Goal: Information Seeking & Learning: Check status

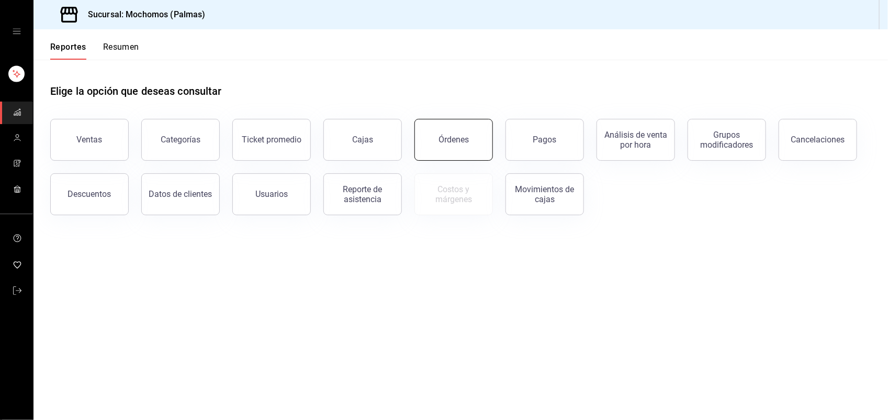
click at [443, 151] on button "Órdenes" at bounding box center [454, 140] width 79 height 42
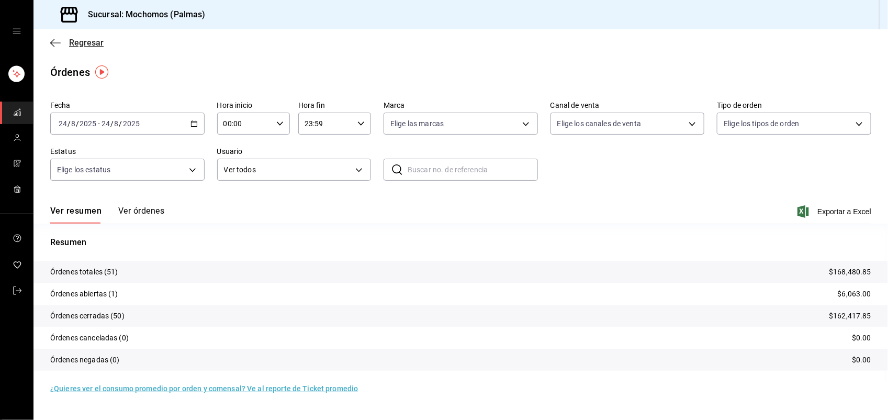
click at [91, 42] on span "Regresar" at bounding box center [86, 43] width 35 height 10
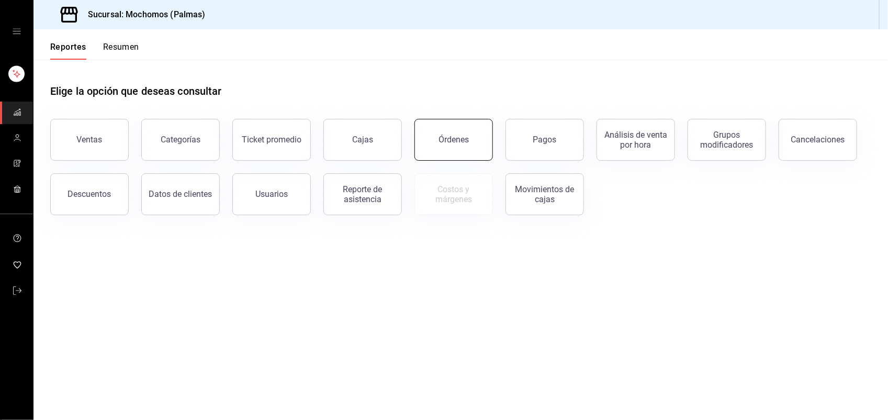
click at [443, 142] on div "Órdenes" at bounding box center [454, 140] width 30 height 10
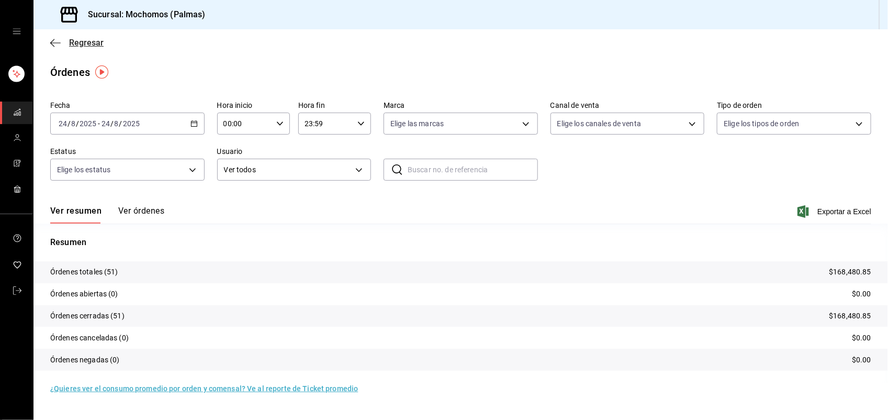
click at [92, 40] on span "Regresar" at bounding box center [86, 43] width 35 height 10
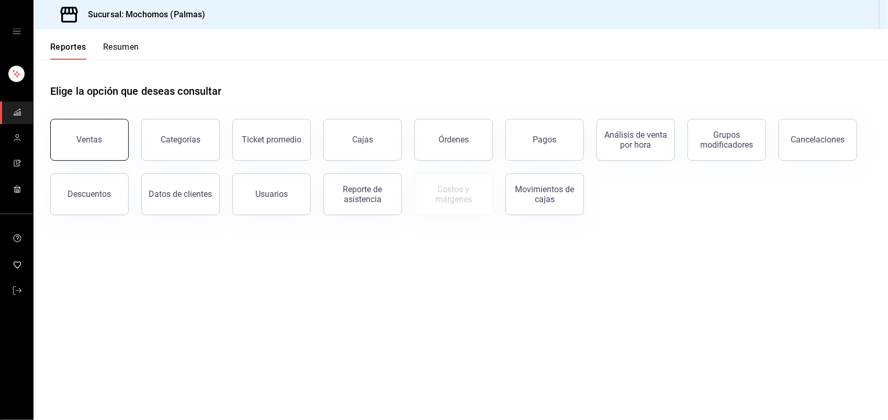
click at [80, 144] on button "Ventas" at bounding box center [89, 140] width 79 height 42
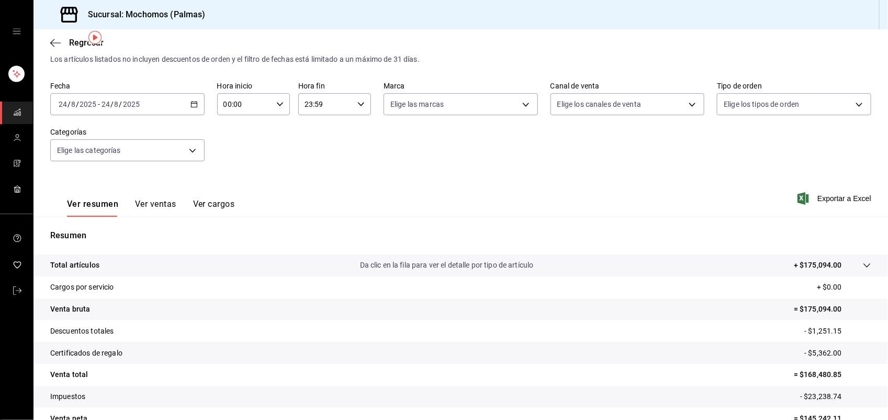
scroll to position [81, 0]
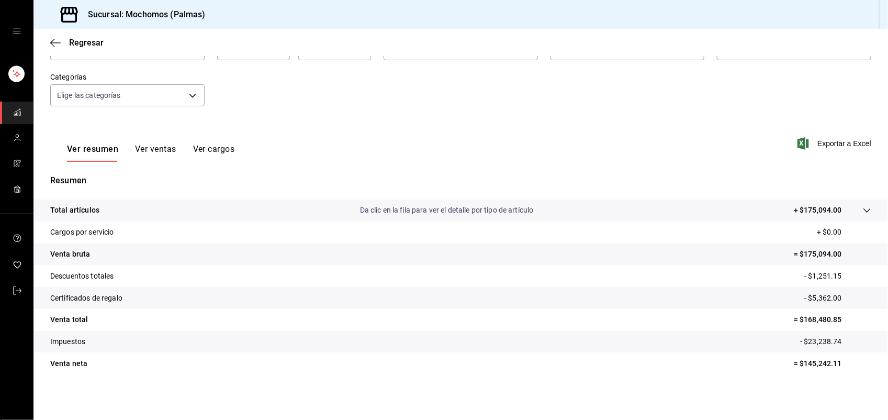
click at [863, 211] on icon at bounding box center [867, 210] width 8 height 8
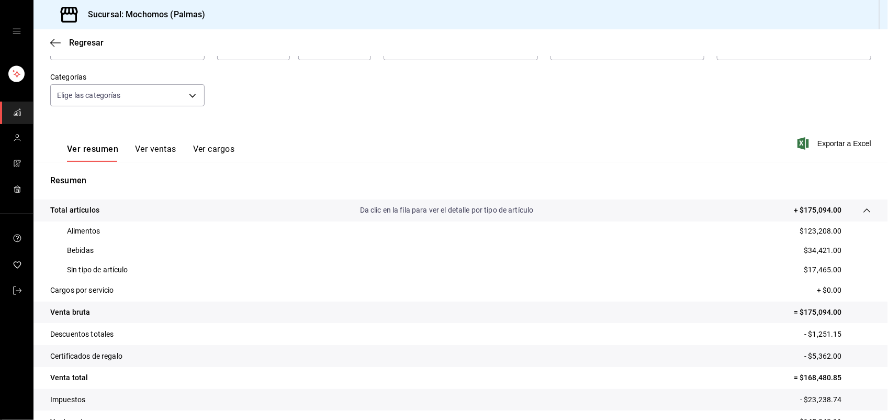
click at [155, 148] on button "Ver ventas" at bounding box center [155, 153] width 41 height 18
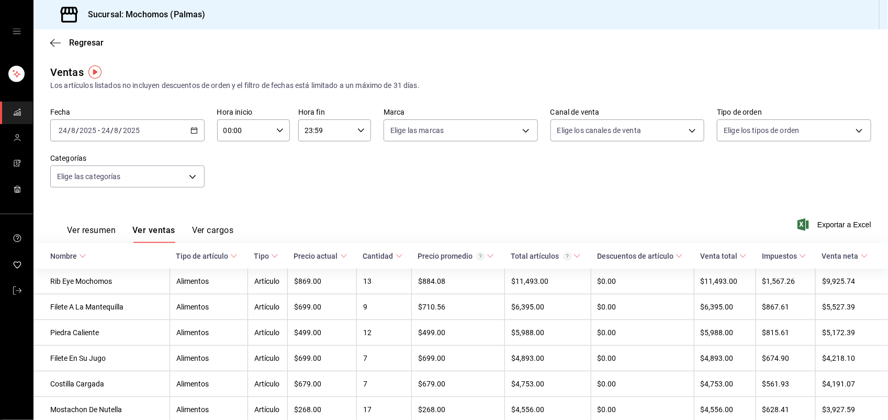
click at [126, 257] on th "Nombre" at bounding box center [102, 256] width 136 height 26
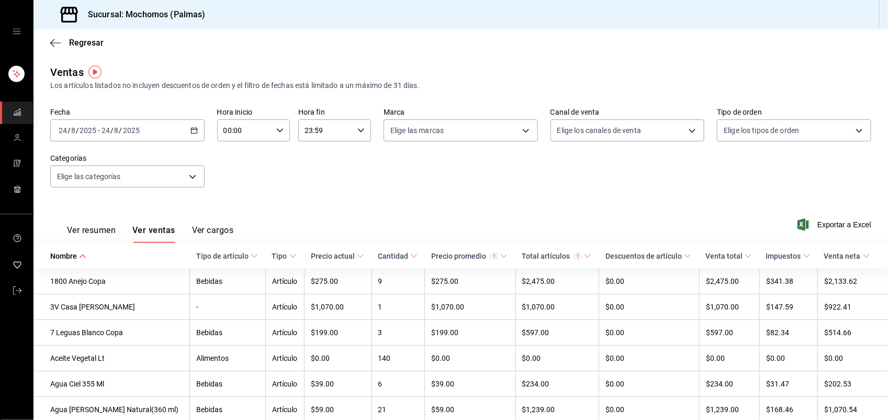
click at [411, 257] on \(Stroke\) at bounding box center [414, 256] width 6 height 4
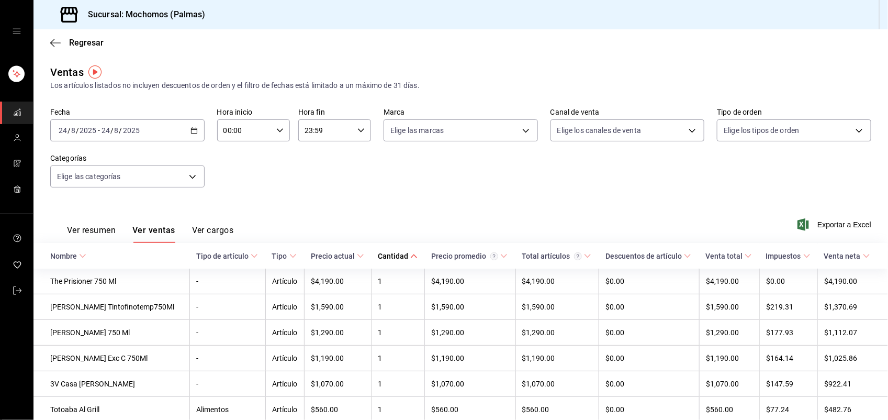
click at [411, 257] on \(Stroke\) at bounding box center [414, 256] width 6 height 4
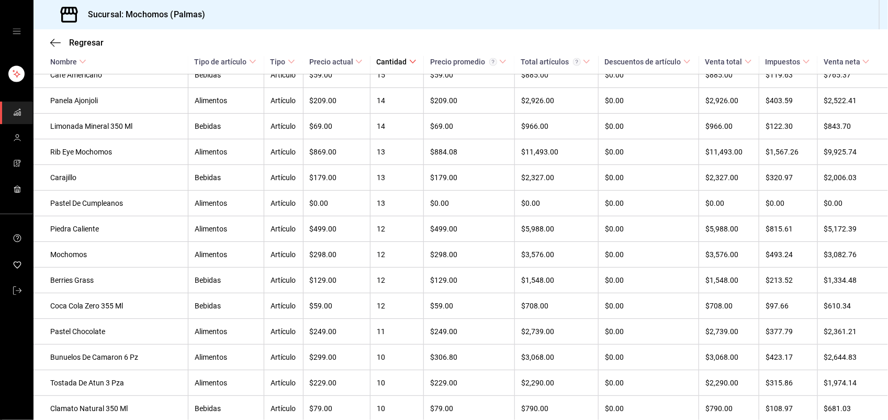
scroll to position [602, 0]
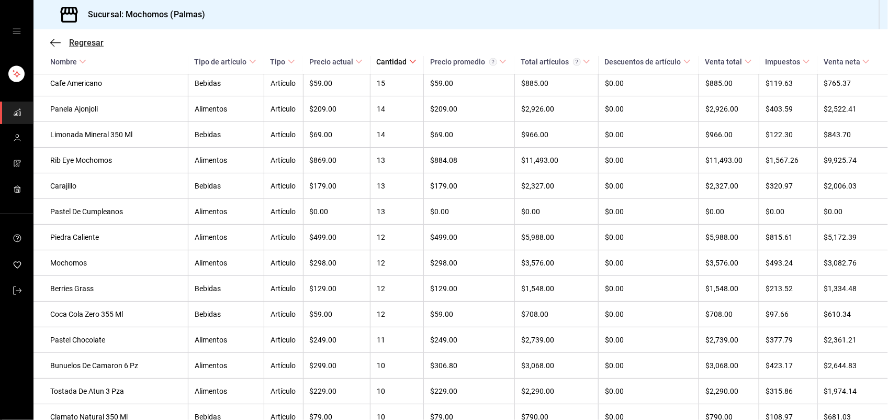
click at [82, 45] on span "Regresar" at bounding box center [86, 43] width 35 height 10
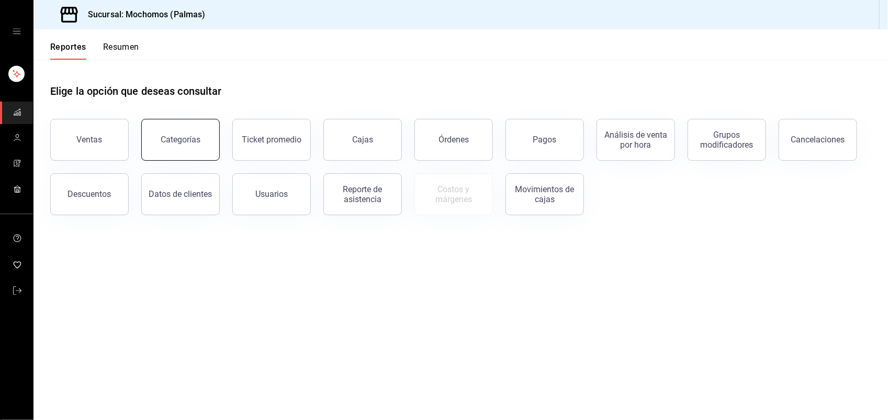
click at [165, 134] on button "Categorías" at bounding box center [180, 140] width 79 height 42
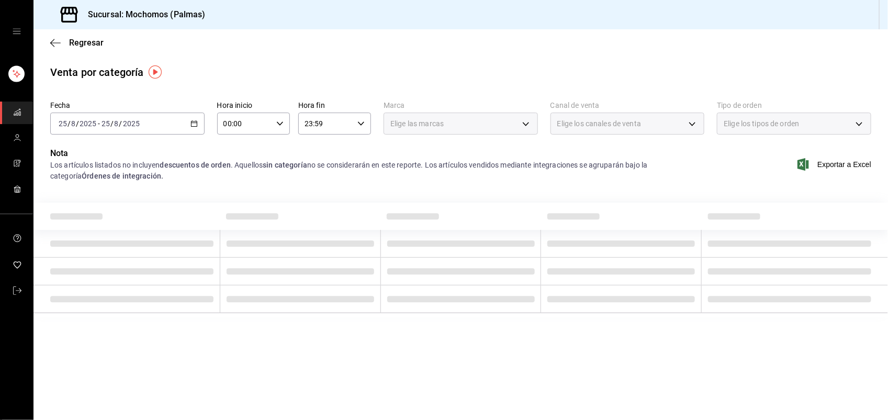
click at [193, 126] on \(Stroke\) "button" at bounding box center [194, 124] width 6 height 6
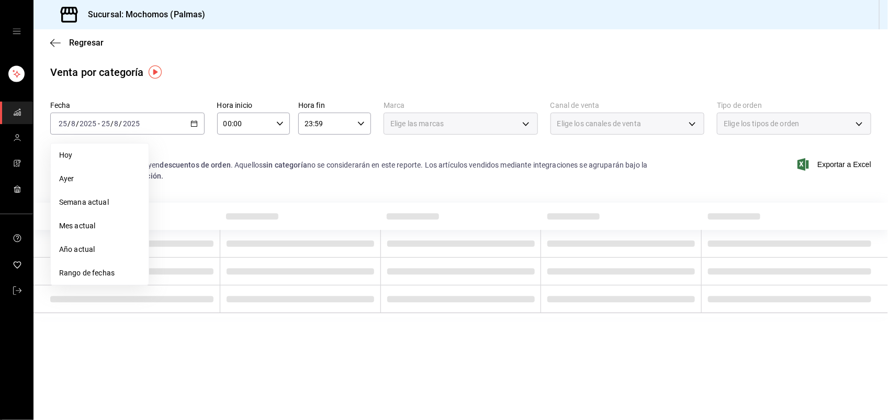
click at [113, 173] on span "Ayer" at bounding box center [99, 178] width 81 height 11
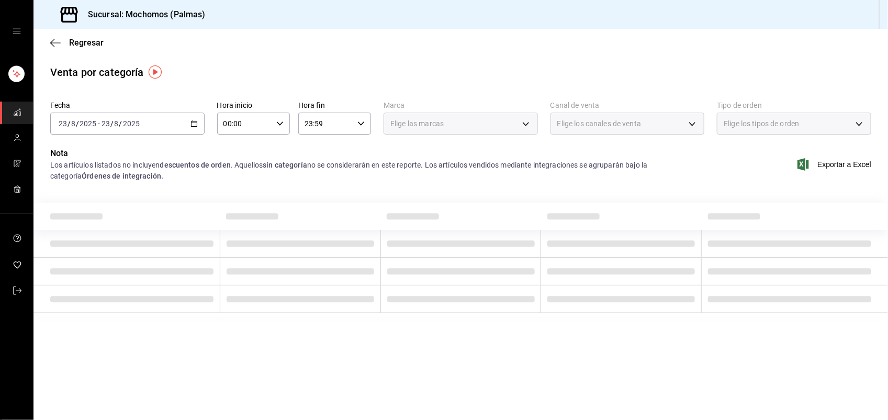
click at [194, 121] on icon "button" at bounding box center [194, 123] width 7 height 7
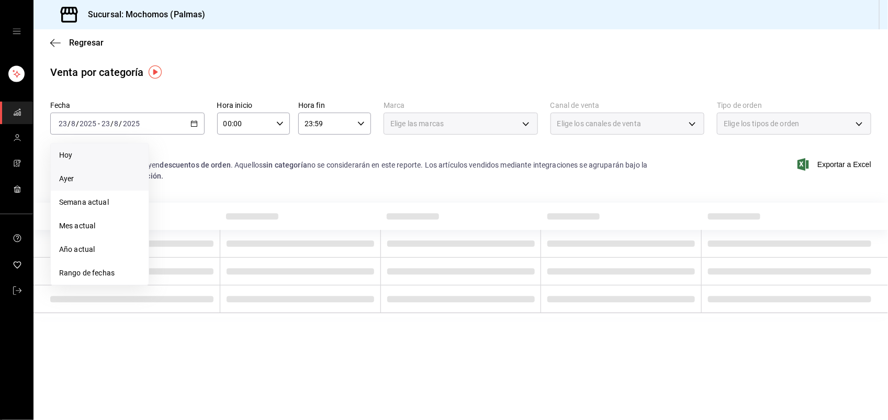
click at [105, 155] on span "Hoy" at bounding box center [99, 155] width 81 height 11
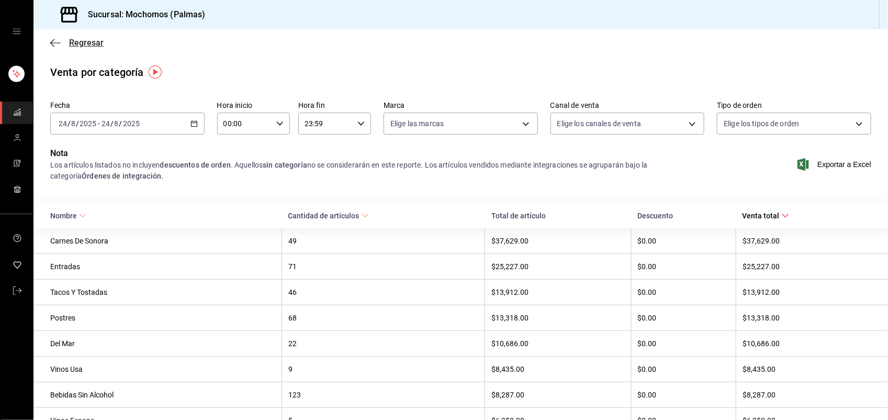
click at [82, 43] on span "Regresar" at bounding box center [86, 43] width 35 height 10
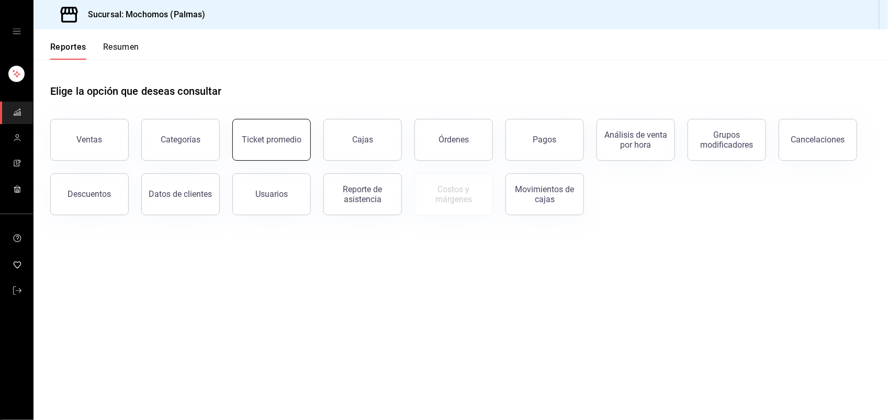
click at [257, 130] on button "Ticket promedio" at bounding box center [271, 140] width 79 height 42
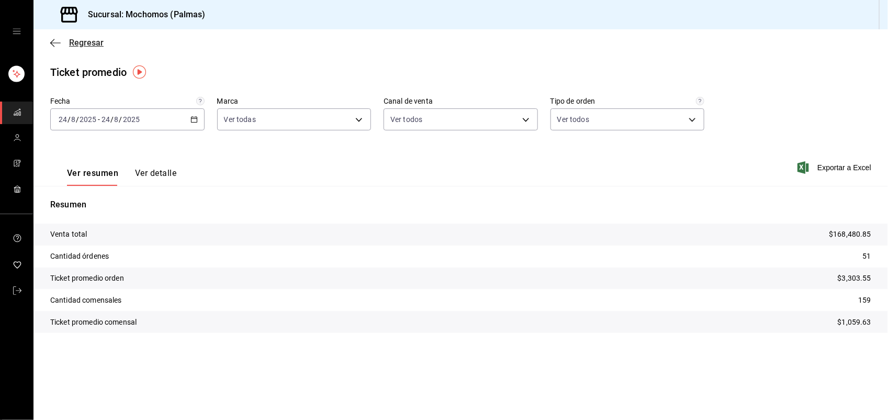
click at [92, 42] on span "Regresar" at bounding box center [86, 43] width 35 height 10
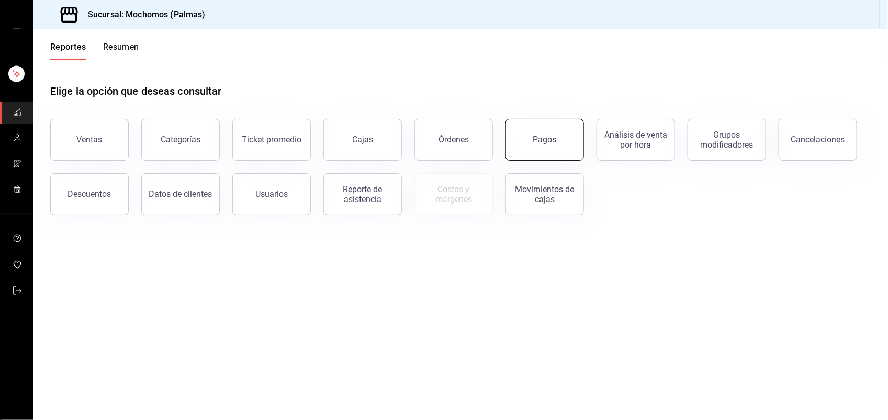
click at [530, 143] on button "Pagos" at bounding box center [545, 140] width 79 height 42
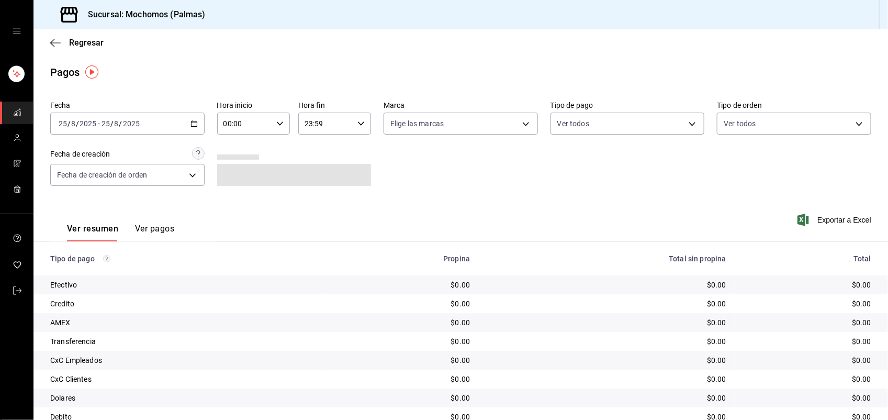
click at [193, 122] on icon "button" at bounding box center [194, 123] width 7 height 7
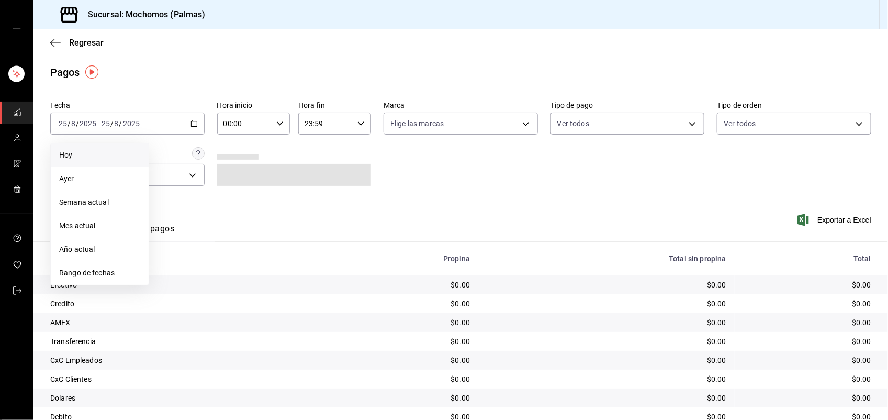
click at [121, 152] on span "Hoy" at bounding box center [99, 155] width 81 height 11
